Goal: Transaction & Acquisition: Book appointment/travel/reservation

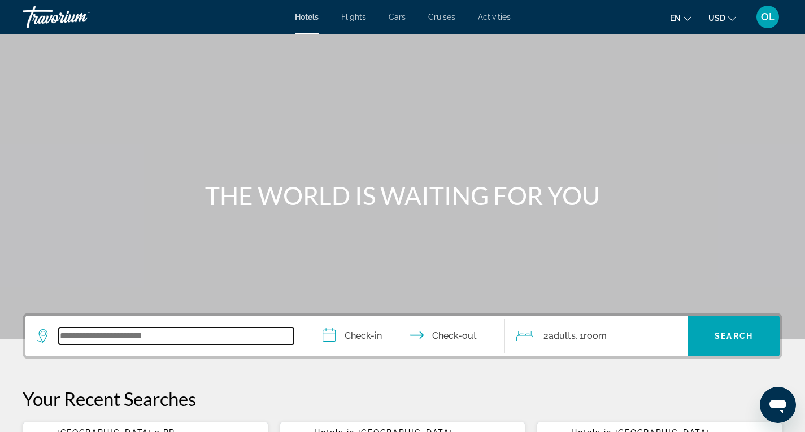
click at [120, 343] on input "Search widget" at bounding box center [176, 336] width 235 height 17
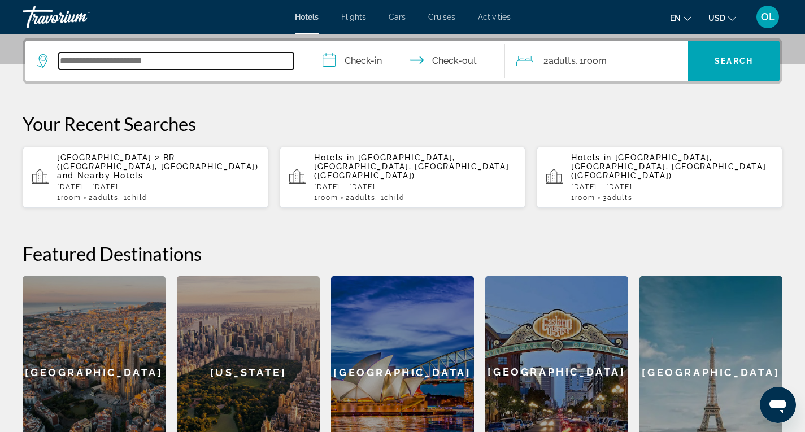
scroll to position [276, 0]
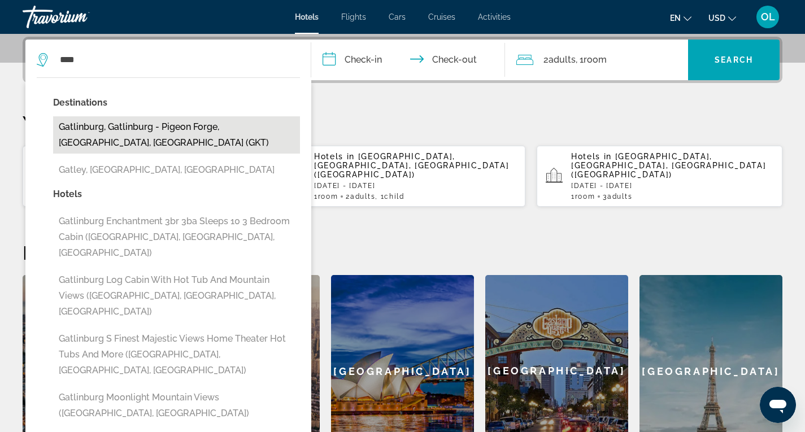
click at [79, 128] on button "Gatlinburg, Gatlinburg - Pigeon Forge, [GEOGRAPHIC_DATA], [GEOGRAPHIC_DATA] (GK…" at bounding box center [176, 134] width 247 height 37
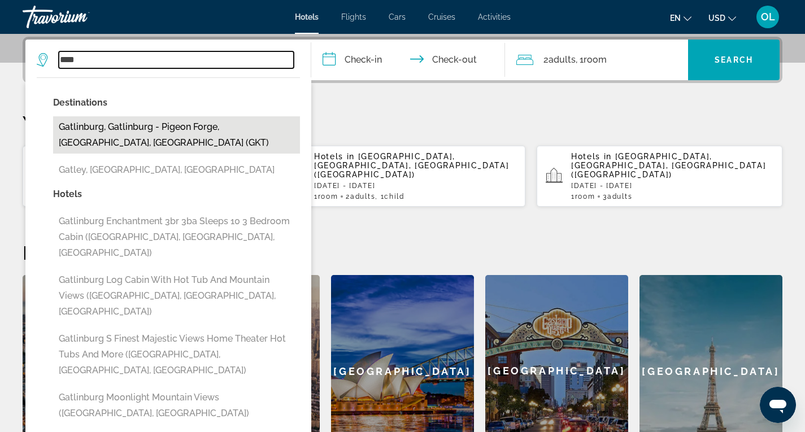
type input "**********"
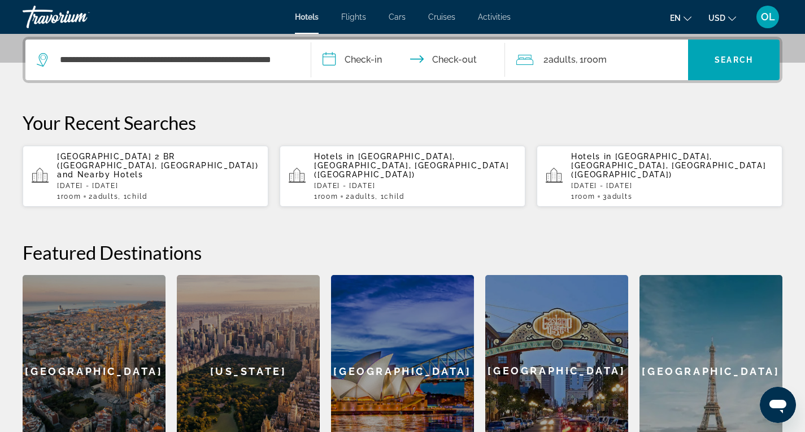
click at [363, 56] on input "**********" at bounding box center [410, 62] width 199 height 44
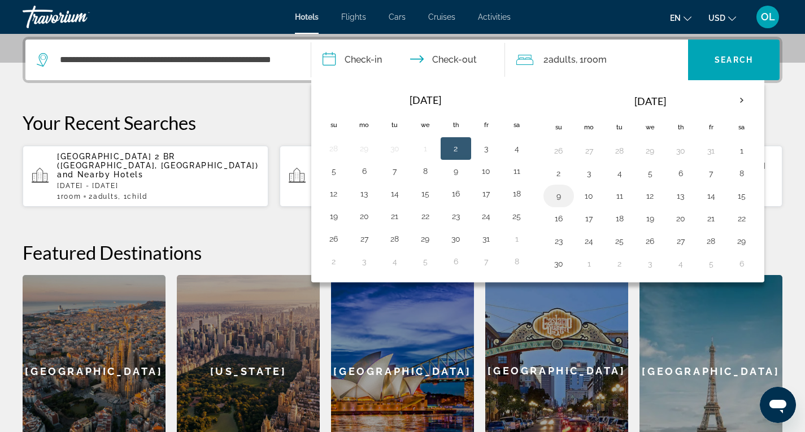
click at [561, 196] on button "9" at bounding box center [559, 196] width 18 height 16
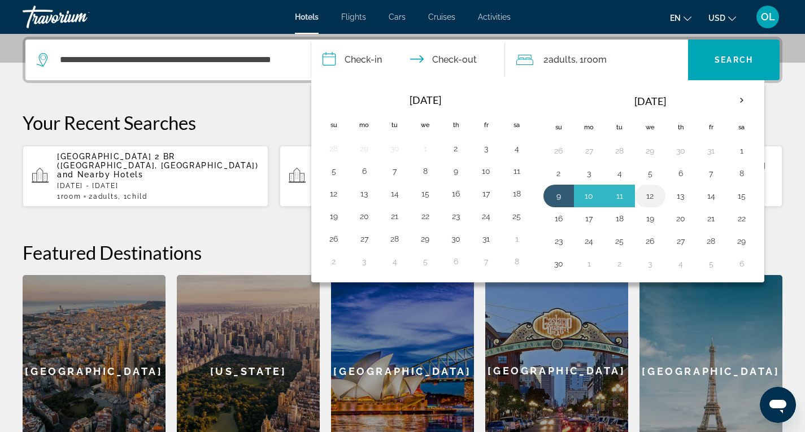
click at [654, 201] on button "12" at bounding box center [650, 196] width 18 height 16
type input "**********"
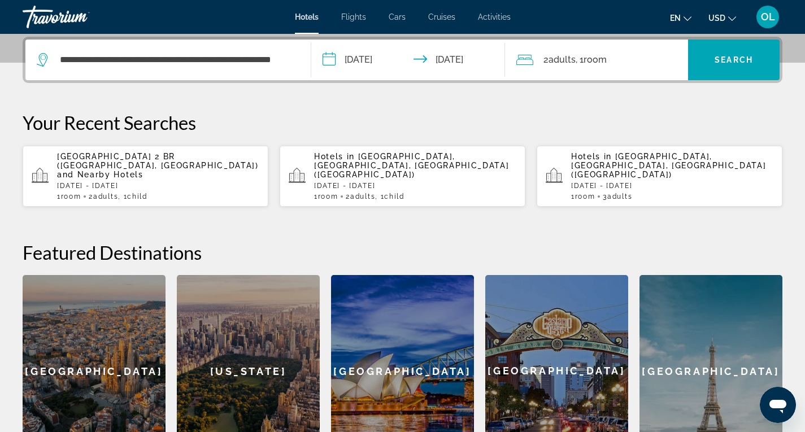
click at [569, 56] on span "Adults" at bounding box center [562, 59] width 27 height 11
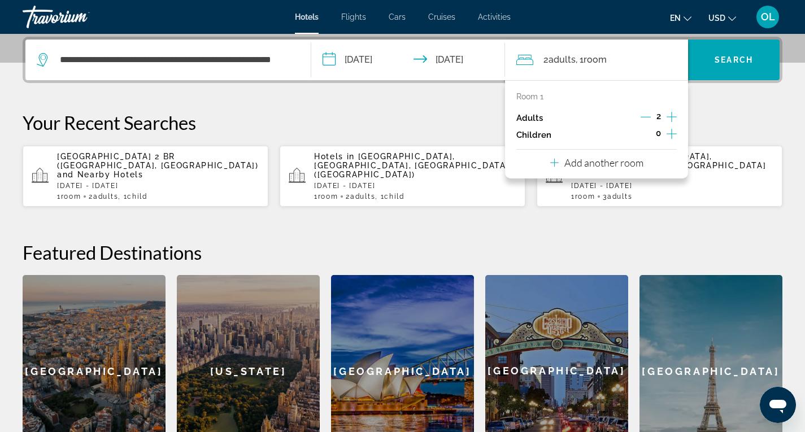
click at [674, 133] on icon "Increment children" at bounding box center [672, 134] width 10 height 10
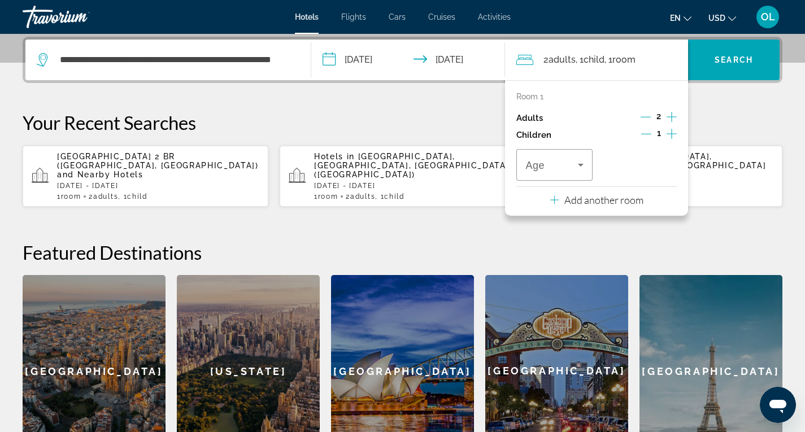
click at [674, 133] on icon "Increment children" at bounding box center [672, 134] width 10 height 10
click at [564, 162] on span "Travelers: 2 adults, 2 children" at bounding box center [551, 165] width 52 height 14
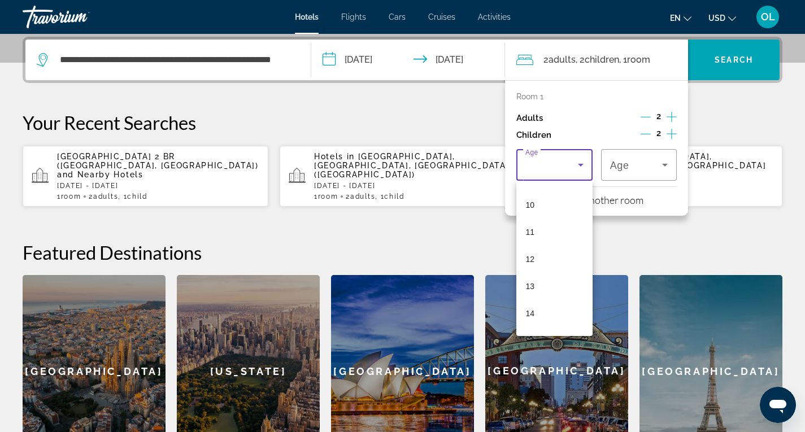
scroll to position [271, 0]
click at [533, 304] on span "14" at bounding box center [529, 308] width 9 height 14
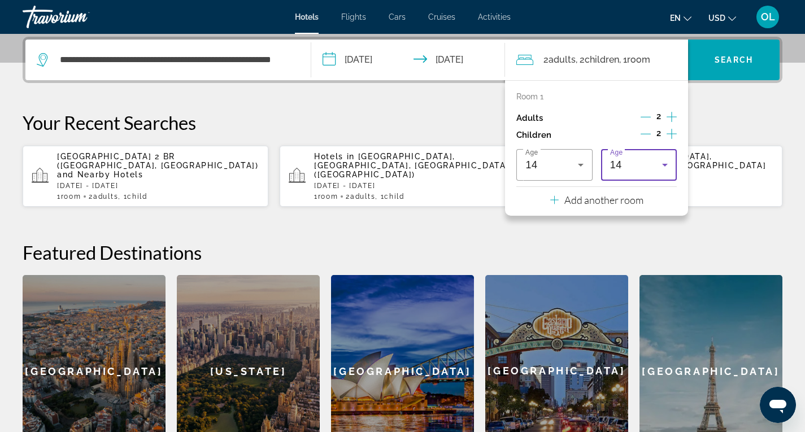
click at [650, 169] on div "14" at bounding box center [636, 165] width 52 height 14
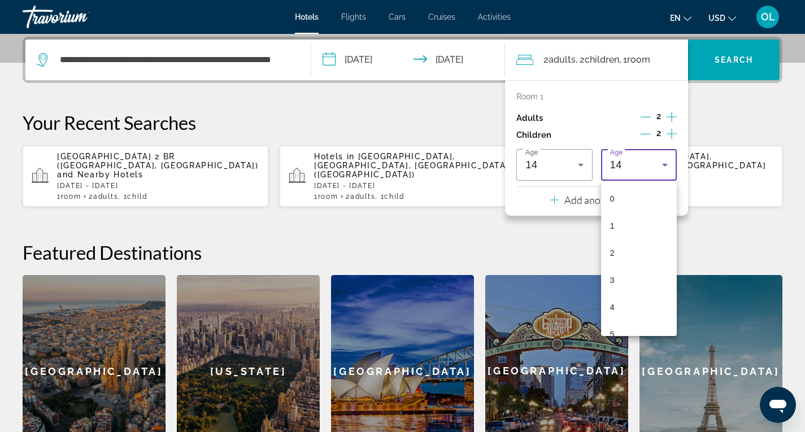
scroll to position [256, 0]
click at [645, 188] on mat-option "9" at bounding box center [639, 186] width 76 height 27
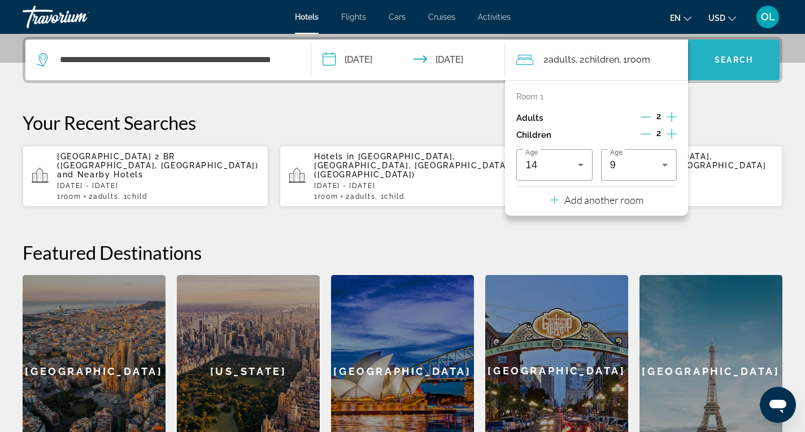
click at [731, 58] on span "Search" at bounding box center [734, 59] width 38 height 9
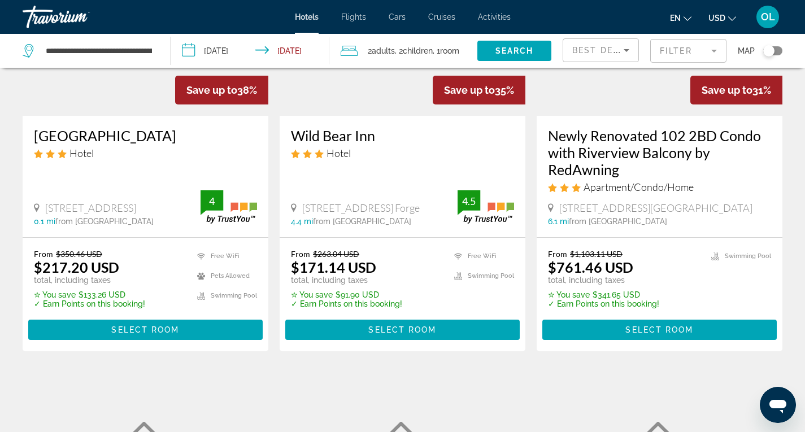
scroll to position [173, 0]
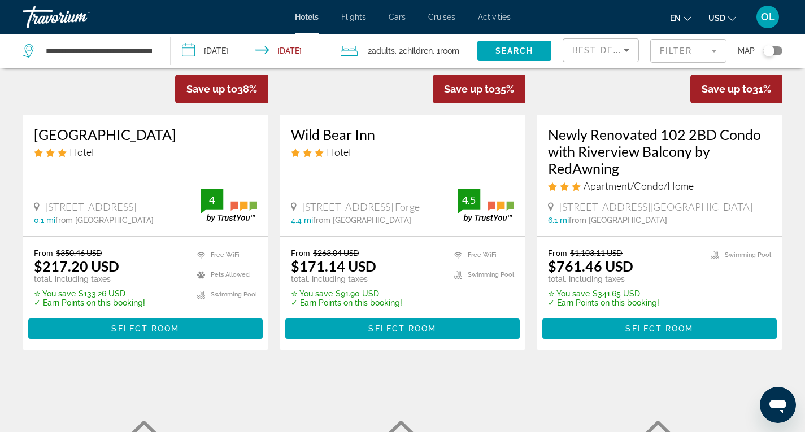
click at [57, 142] on h3 "[GEOGRAPHIC_DATA]" at bounding box center [145, 134] width 223 height 17
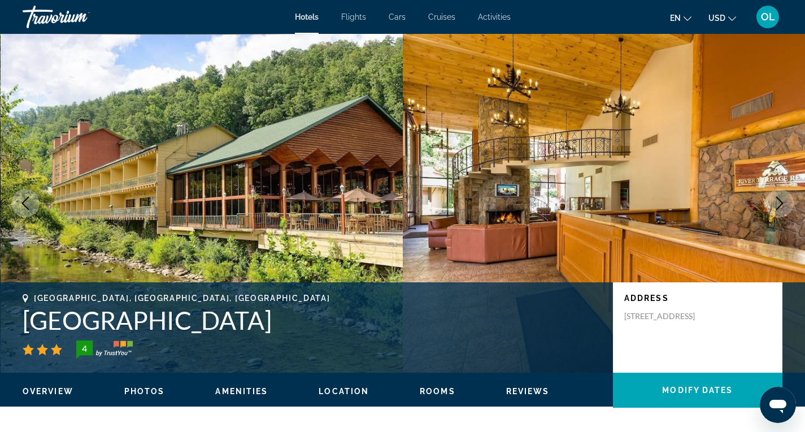
click at [57, 142] on img "Main content" at bounding box center [202, 203] width 403 height 339
click at [783, 209] on icon "Next image" at bounding box center [780, 204] width 14 height 14
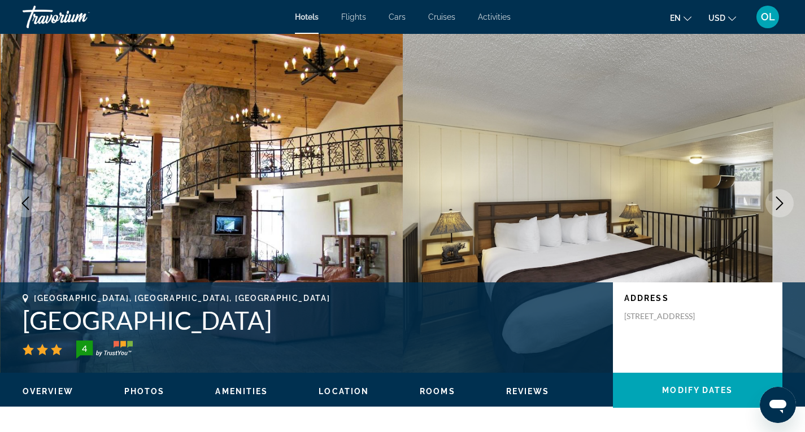
click at [783, 209] on icon "Next image" at bounding box center [780, 204] width 14 height 14
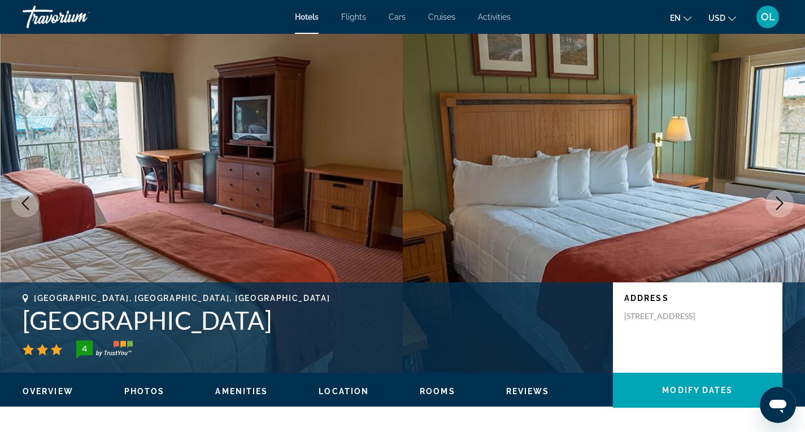
click at [783, 209] on icon "Next image" at bounding box center [780, 204] width 14 height 14
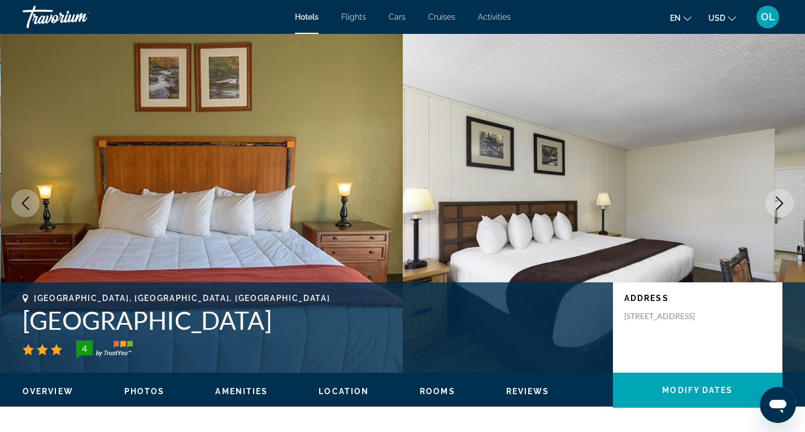
click at [783, 209] on icon "Next image" at bounding box center [780, 204] width 14 height 14
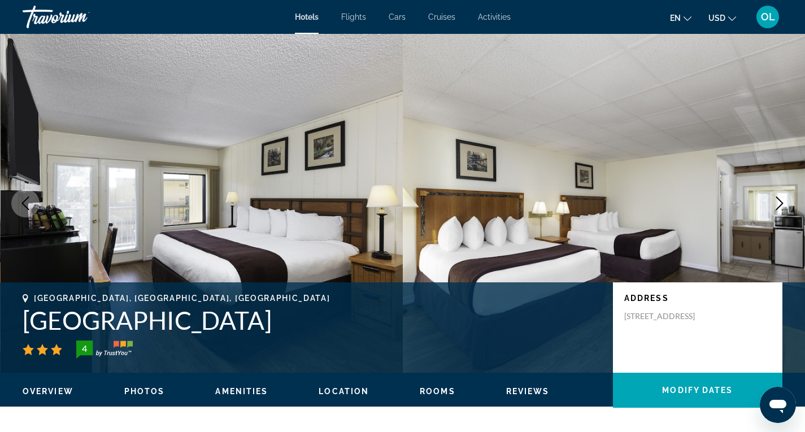
click at [783, 209] on icon "Next image" at bounding box center [780, 204] width 14 height 14
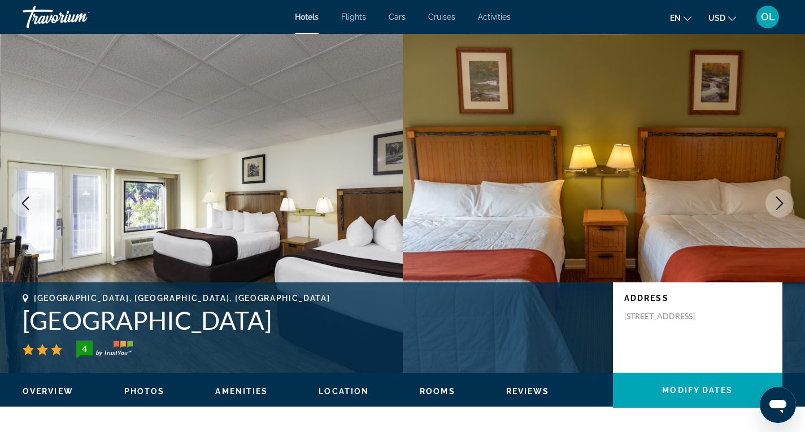
click at [783, 209] on icon "Next image" at bounding box center [780, 204] width 14 height 14
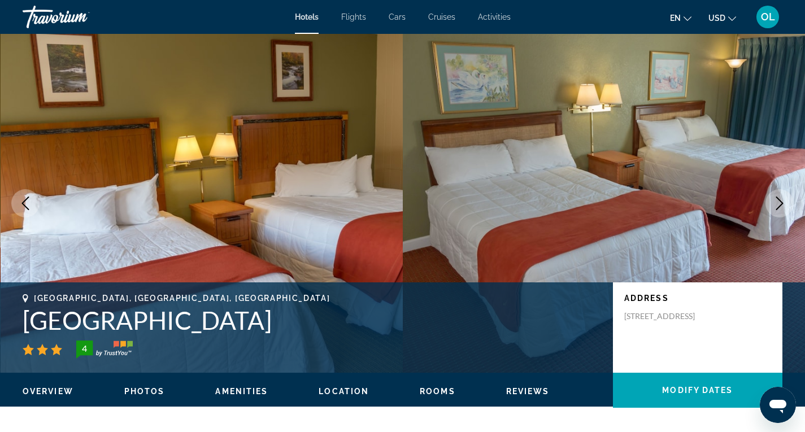
click at [783, 209] on icon "Next image" at bounding box center [780, 204] width 14 height 14
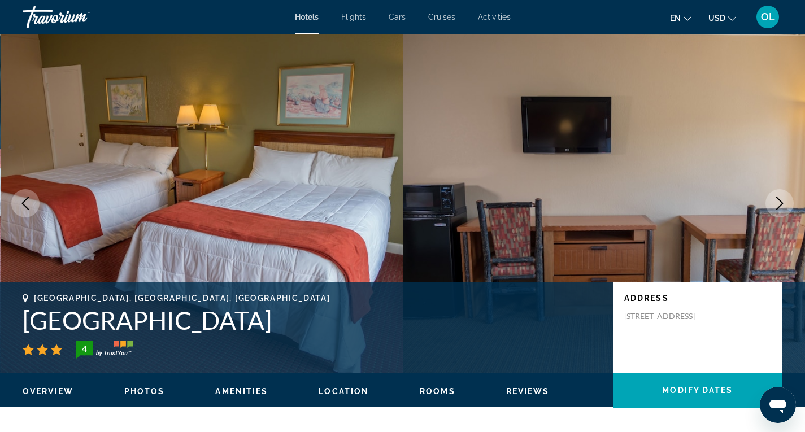
click at [783, 209] on icon "Next image" at bounding box center [780, 204] width 14 height 14
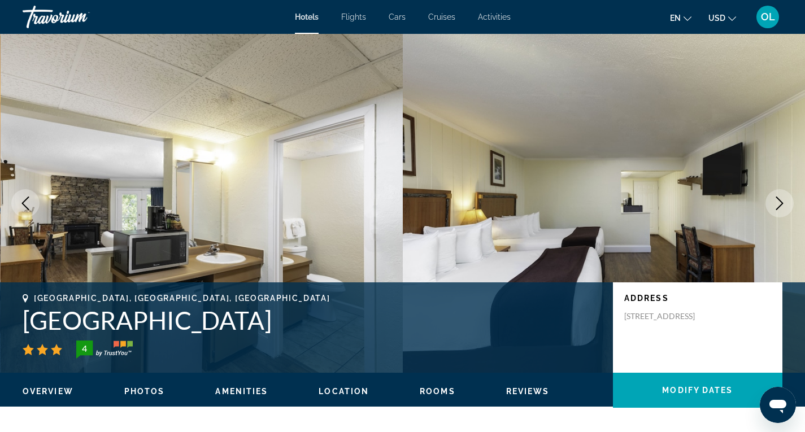
click at [783, 209] on icon "Next image" at bounding box center [780, 204] width 14 height 14
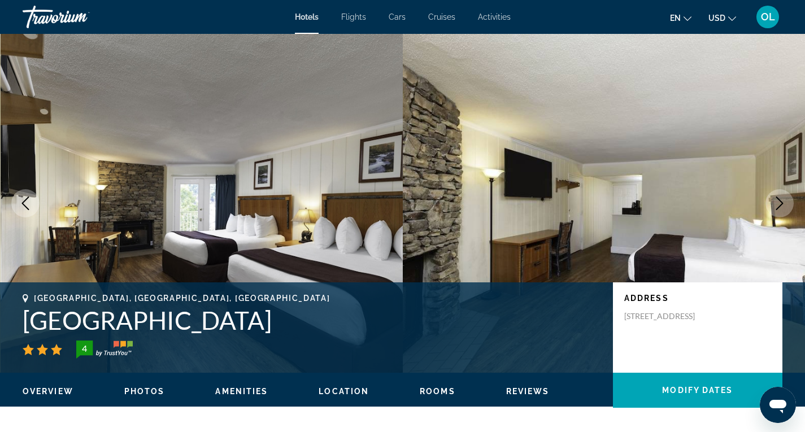
click at [783, 209] on icon "Next image" at bounding box center [780, 204] width 14 height 14
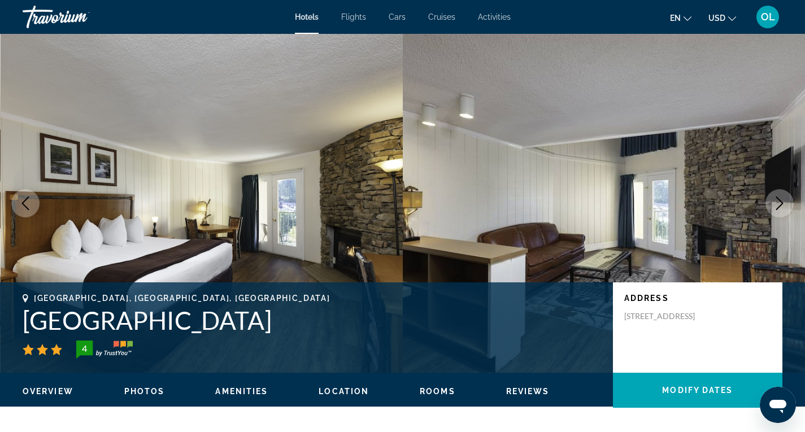
click at [783, 209] on icon "Next image" at bounding box center [780, 204] width 14 height 14
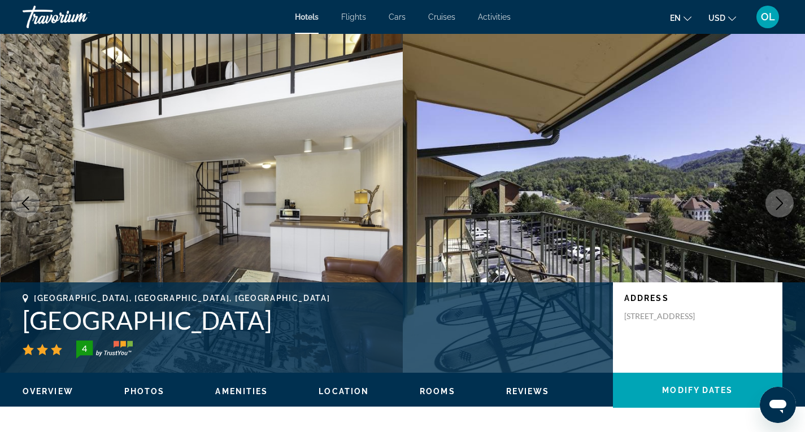
click at [783, 209] on icon "Next image" at bounding box center [780, 204] width 14 height 14
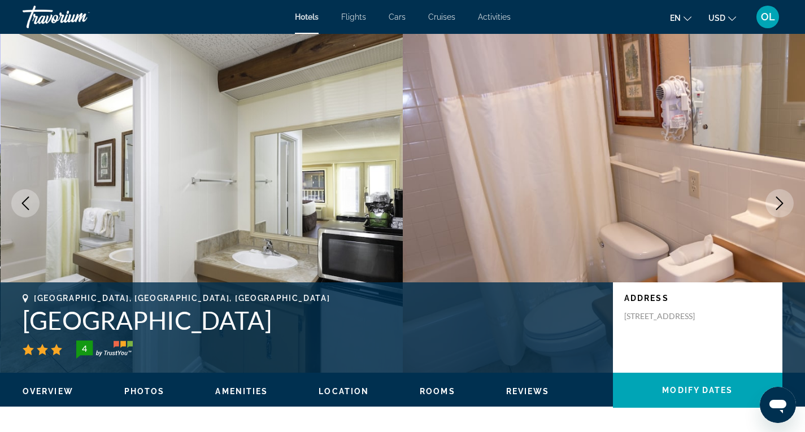
click at [783, 209] on icon "Next image" at bounding box center [780, 204] width 14 height 14
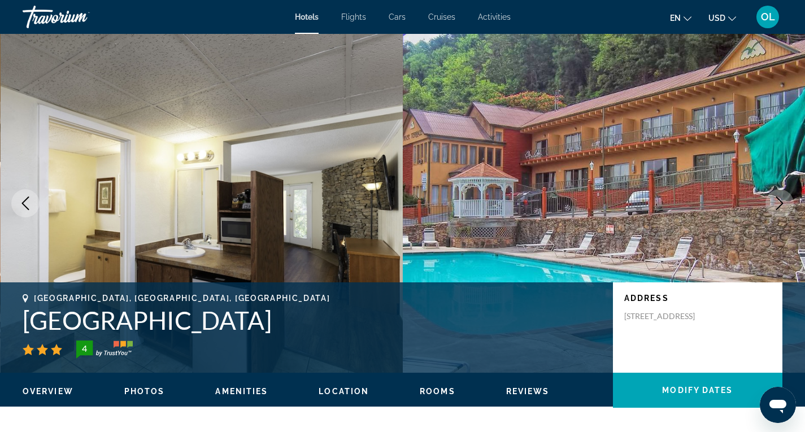
click at [783, 209] on icon "Next image" at bounding box center [780, 204] width 14 height 14
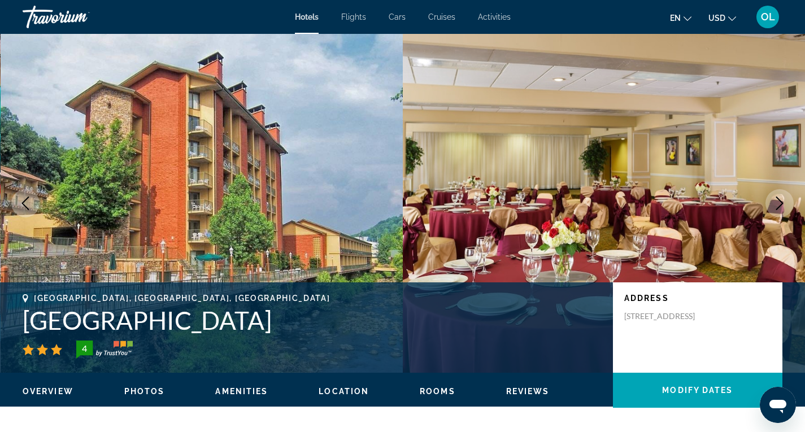
click at [783, 209] on icon "Next image" at bounding box center [780, 204] width 14 height 14
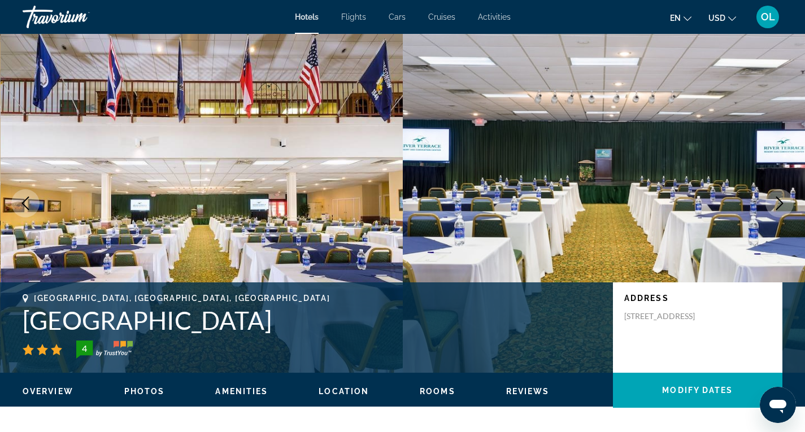
click at [783, 209] on icon "Next image" at bounding box center [780, 204] width 14 height 14
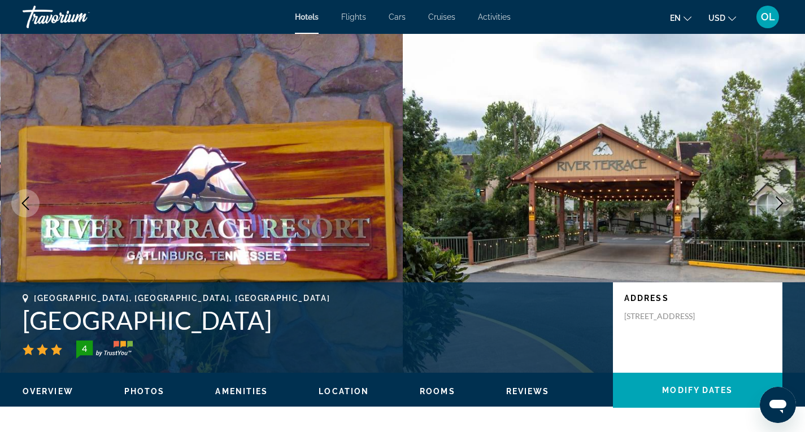
click at [783, 209] on icon "Next image" at bounding box center [780, 204] width 14 height 14
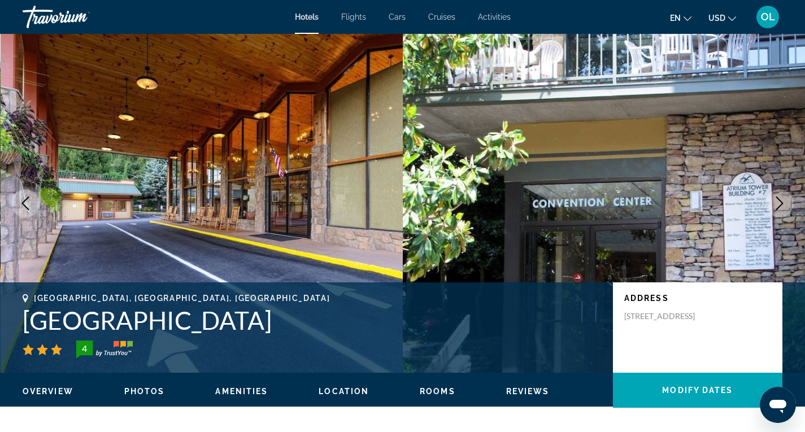
click at [783, 209] on icon "Next image" at bounding box center [780, 204] width 14 height 14
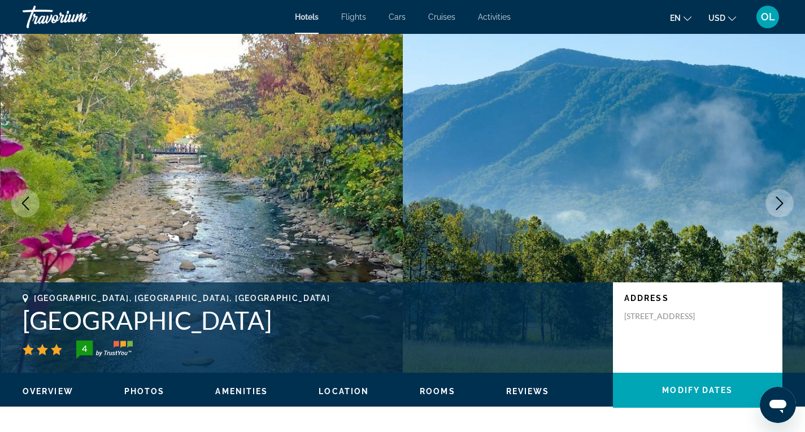
click at [783, 209] on icon "Next image" at bounding box center [780, 204] width 14 height 14
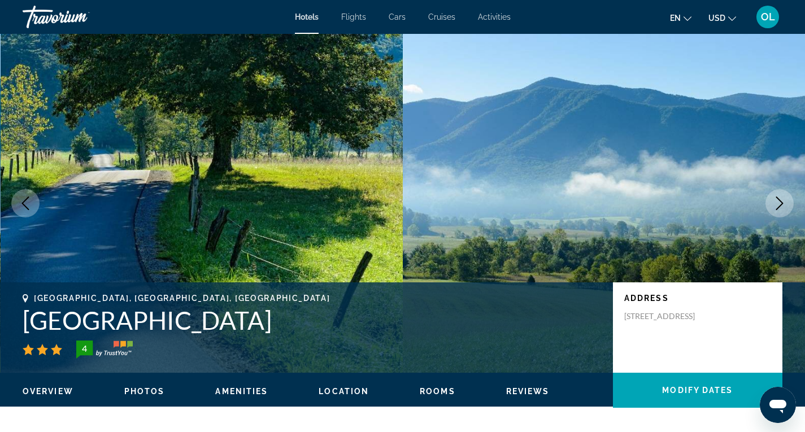
click at [783, 209] on icon "Next image" at bounding box center [780, 204] width 14 height 14
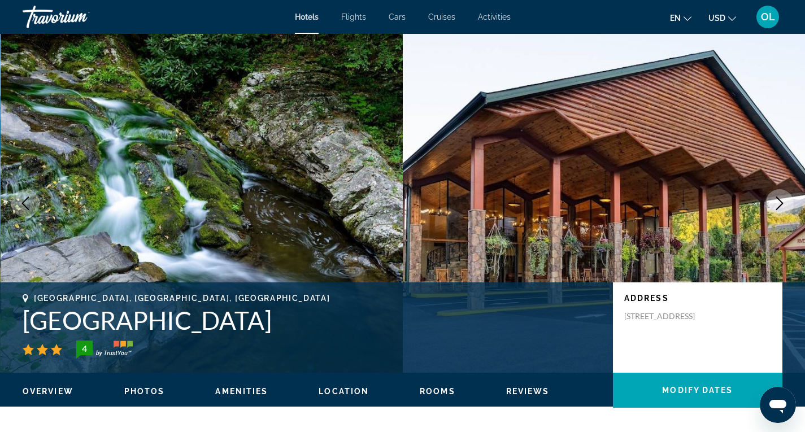
click at [783, 209] on icon "Next image" at bounding box center [780, 204] width 14 height 14
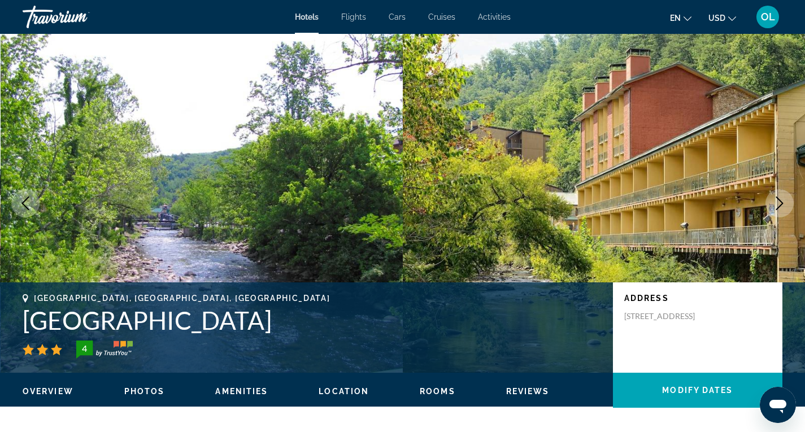
click at [783, 209] on icon "Next image" at bounding box center [780, 204] width 14 height 14
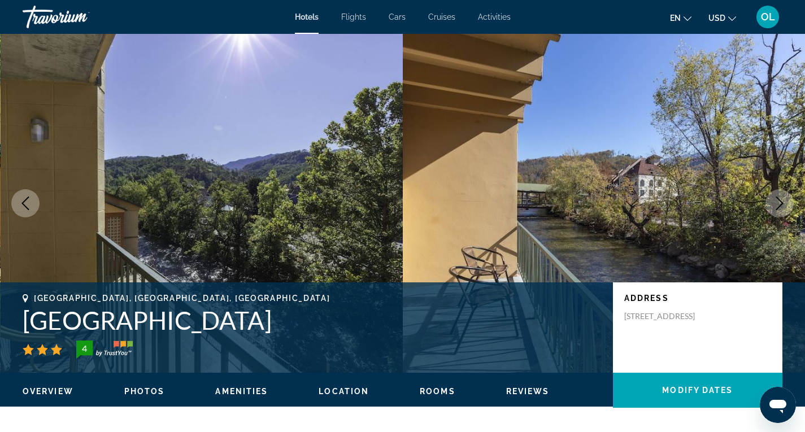
click at [783, 209] on icon "Next image" at bounding box center [780, 204] width 14 height 14
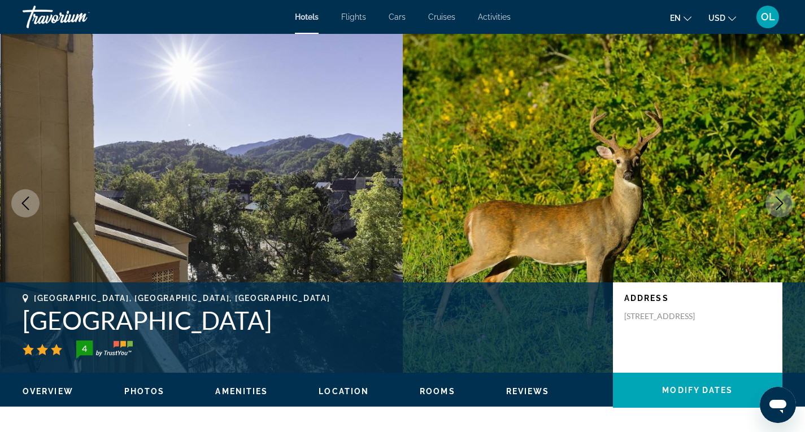
click at [783, 209] on icon "Next image" at bounding box center [780, 204] width 14 height 14
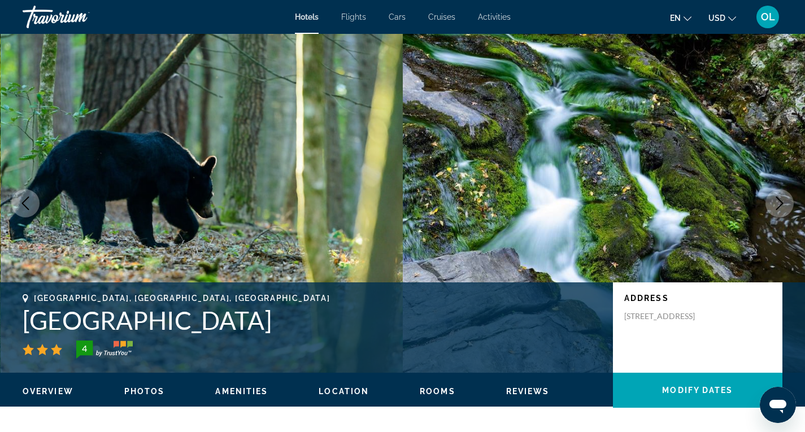
click at [783, 209] on icon "Next image" at bounding box center [780, 204] width 14 height 14
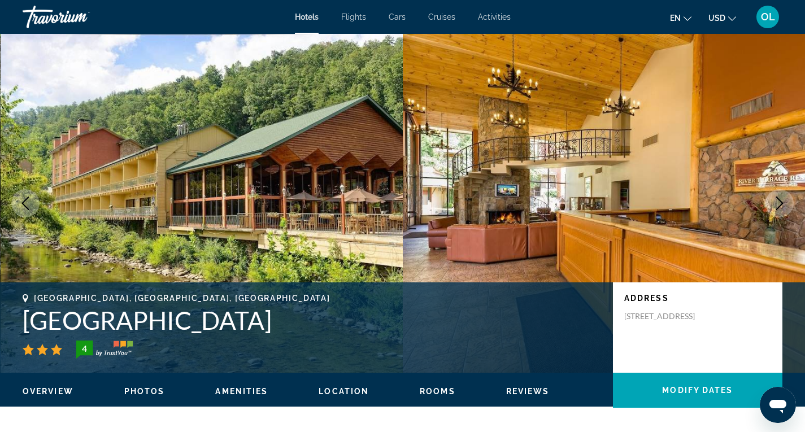
click at [783, 209] on icon "Next image" at bounding box center [780, 204] width 14 height 14
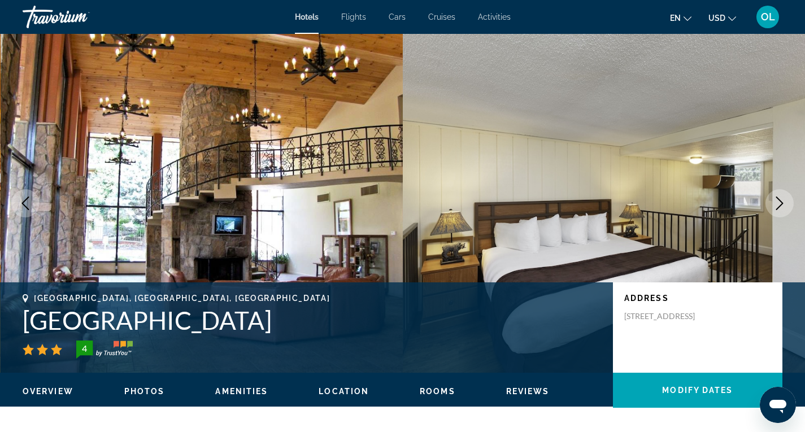
click at [783, 209] on icon "Next image" at bounding box center [780, 204] width 14 height 14
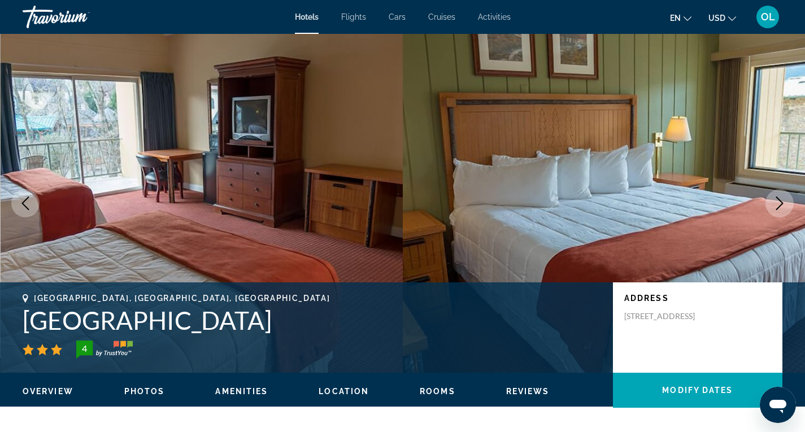
click at [783, 209] on icon "Next image" at bounding box center [780, 204] width 14 height 14
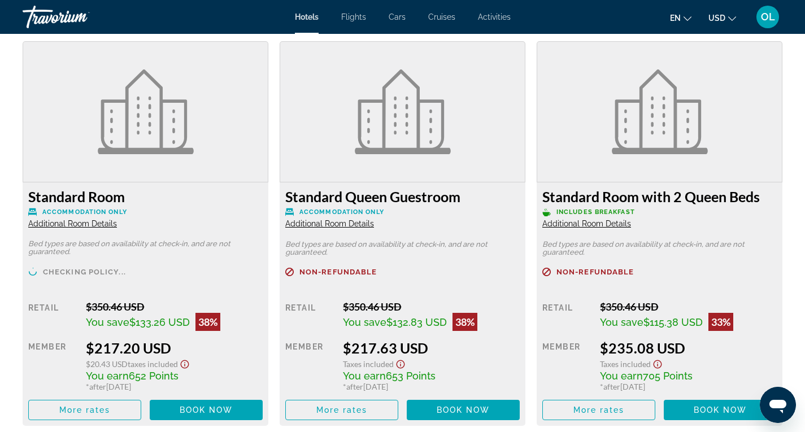
scroll to position [1566, 0]
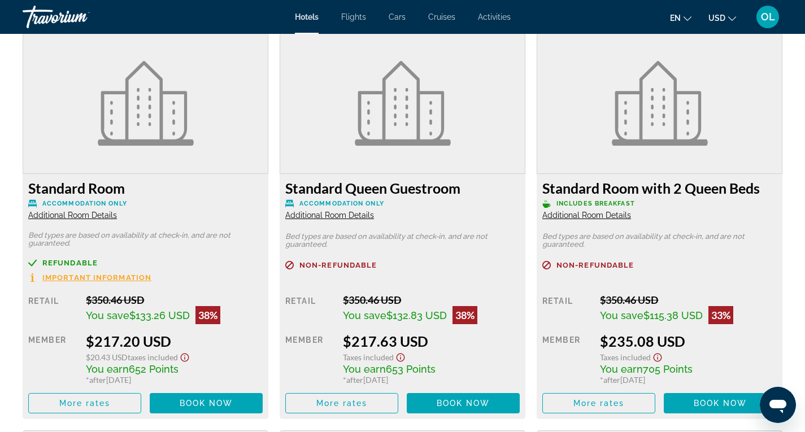
click at [350, 215] on span "Additional Room Details" at bounding box center [329, 215] width 89 height 9
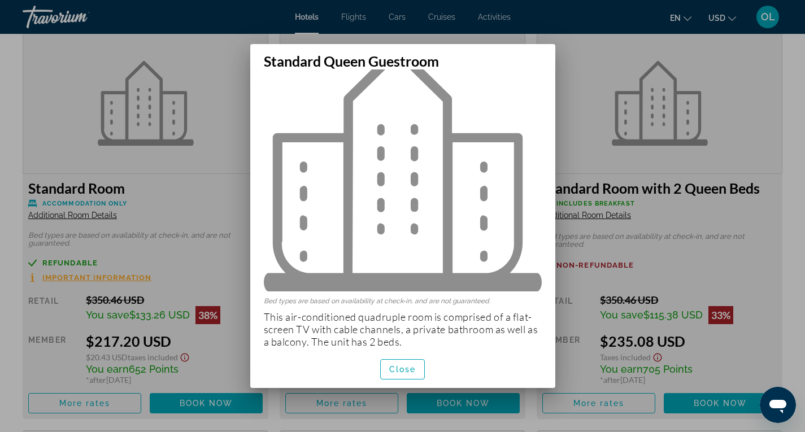
scroll to position [42, 0]
click at [401, 369] on span "Close" at bounding box center [402, 369] width 27 height 9
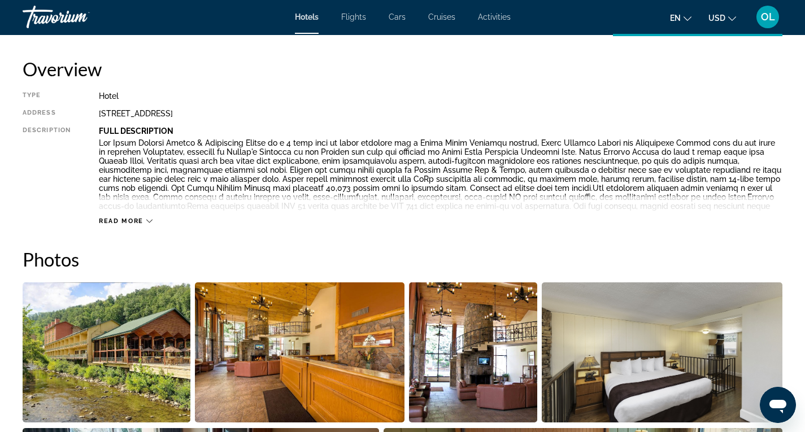
scroll to position [336, 0]
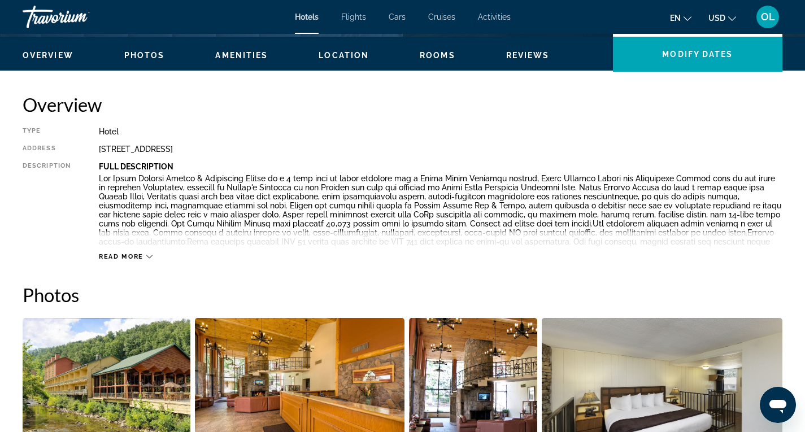
click at [137, 257] on span "Read more" at bounding box center [121, 256] width 45 height 7
